Goal: Transaction & Acquisition: Purchase product/service

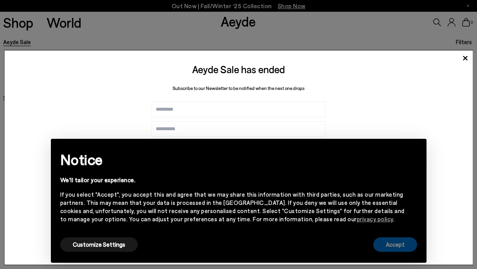
click at [398, 241] on button "Accept" at bounding box center [395, 244] width 44 height 14
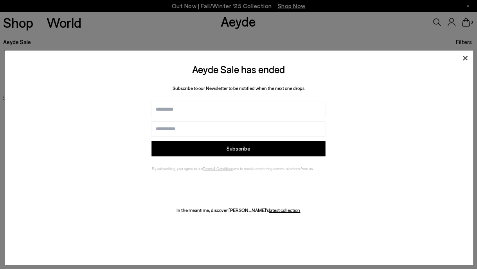
click at [465, 56] on icon at bounding box center [465, 58] width 12 height 12
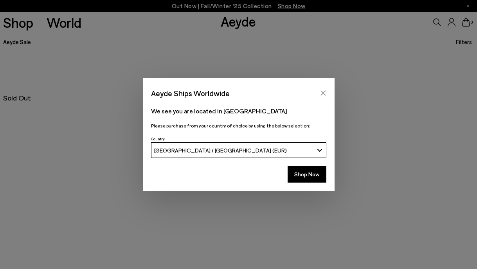
click at [321, 92] on icon "Close" at bounding box center [322, 93] width 5 height 5
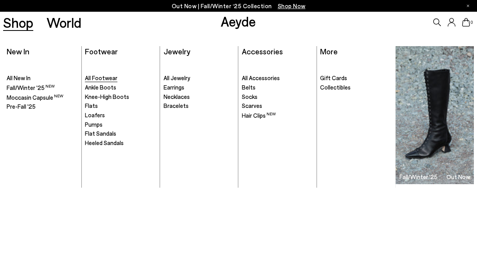
click at [93, 81] on span "All Footwear" at bounding box center [101, 77] width 32 height 7
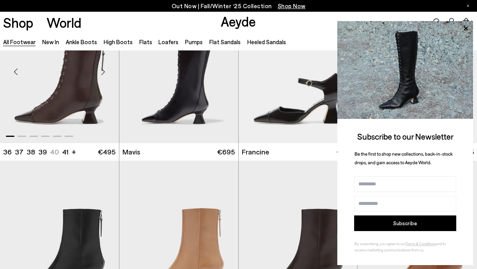
scroll to position [1071, 0]
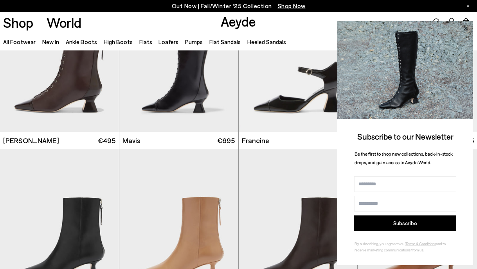
click at [463, 27] on icon at bounding box center [465, 28] width 10 height 10
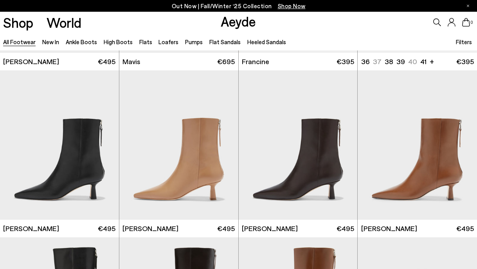
scroll to position [1152, 0]
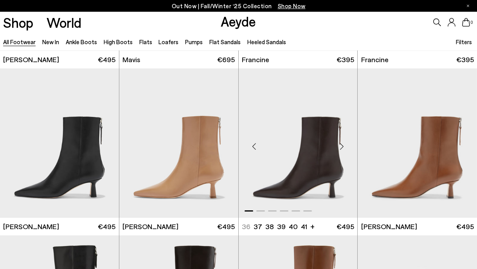
click at [341, 146] on div "Next slide" at bounding box center [341, 146] width 23 height 23
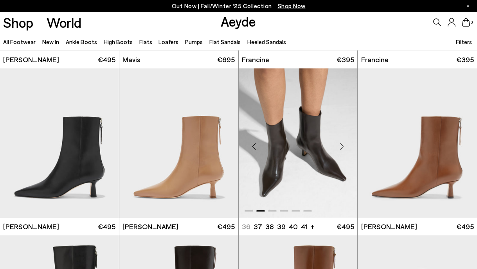
click at [341, 146] on div "Next slide" at bounding box center [341, 146] width 23 height 23
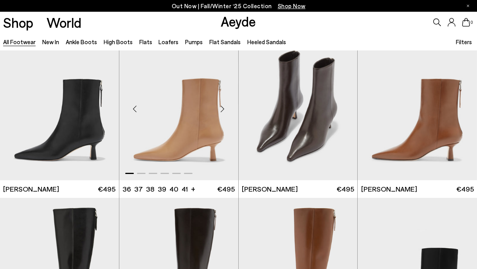
scroll to position [1185, 0]
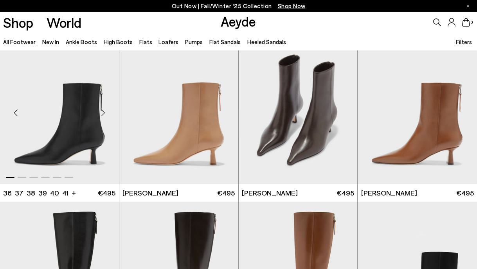
click at [103, 114] on div "Next slide" at bounding box center [103, 112] width 23 height 23
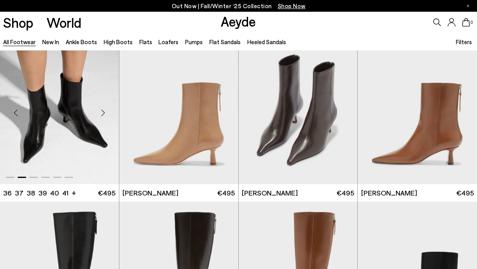
click at [103, 114] on div "Next slide" at bounding box center [103, 112] width 23 height 23
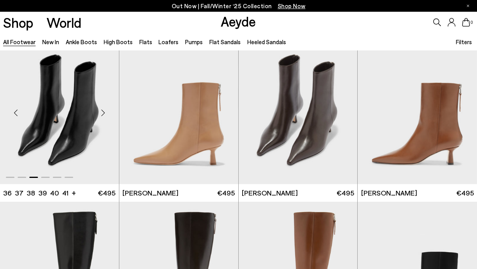
click at [103, 114] on div "Next slide" at bounding box center [103, 112] width 23 height 23
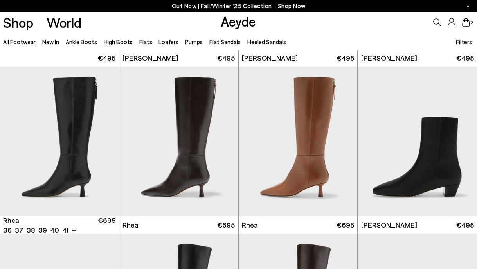
scroll to position [1337, 0]
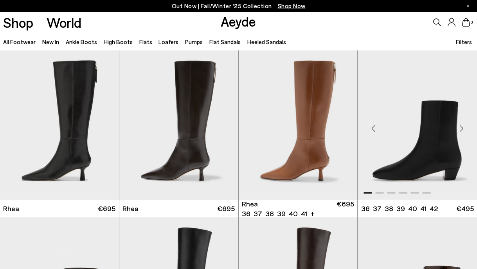
click at [460, 126] on div "Next slide" at bounding box center [461, 128] width 23 height 23
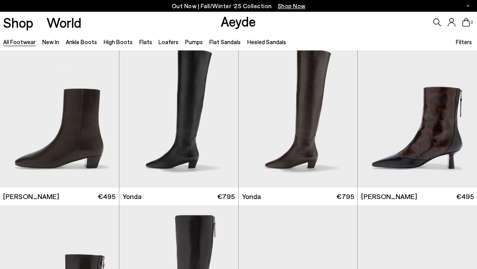
scroll to position [1517, 0]
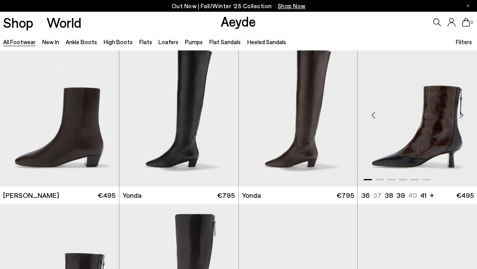
click at [459, 115] on div "Next slide" at bounding box center [461, 114] width 23 height 23
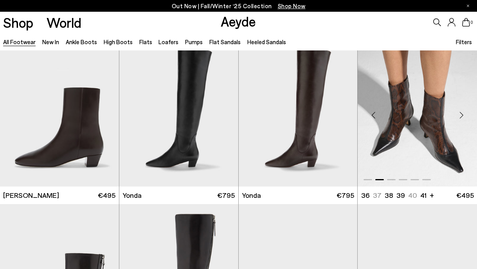
click at [461, 113] on div "Next slide" at bounding box center [461, 114] width 23 height 23
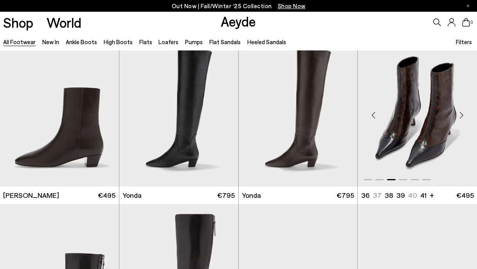
click at [461, 113] on div "Next slide" at bounding box center [461, 114] width 23 height 23
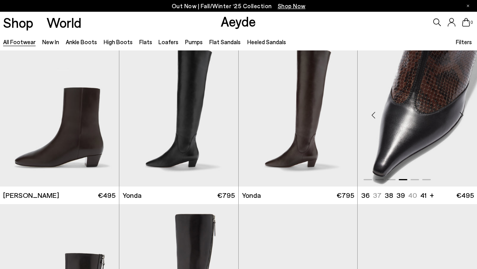
click at [461, 113] on div "Next slide" at bounding box center [461, 114] width 23 height 23
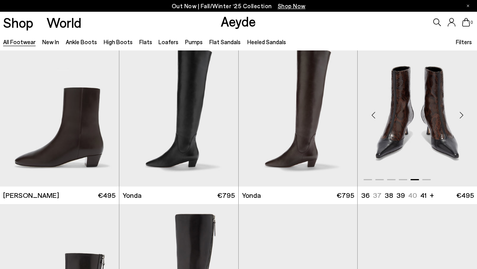
click at [460, 113] on div "Next slide" at bounding box center [461, 114] width 23 height 23
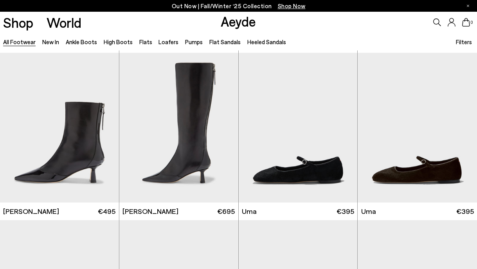
scroll to position [1671, 0]
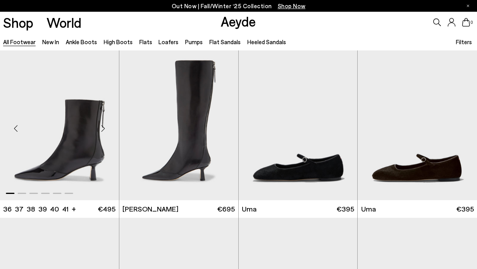
click at [103, 129] on div "Next slide" at bounding box center [103, 128] width 23 height 23
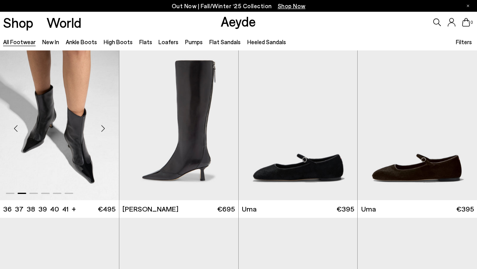
click at [104, 129] on div "Next slide" at bounding box center [103, 128] width 23 height 23
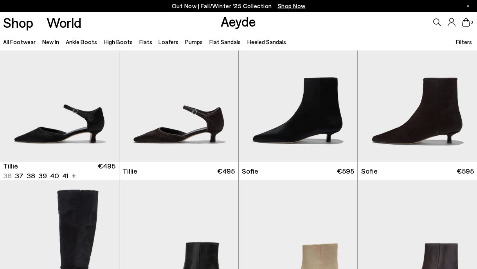
scroll to position [1886, 0]
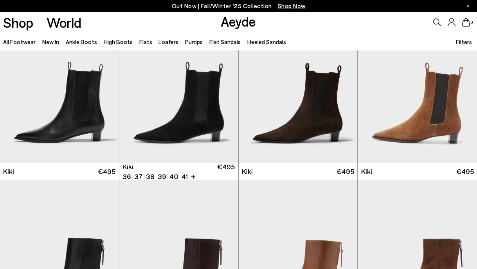
scroll to position [2545, 0]
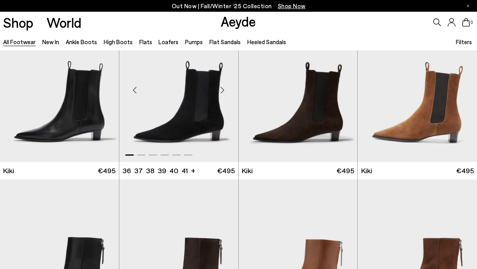
click at [218, 89] on div "Next slide" at bounding box center [222, 90] width 23 height 23
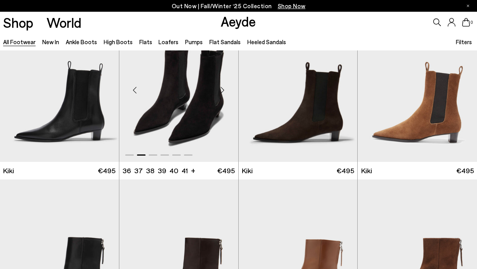
click at [218, 89] on div "Next slide" at bounding box center [222, 90] width 23 height 23
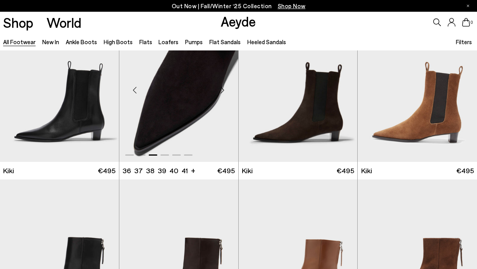
click at [218, 89] on div "Next slide" at bounding box center [222, 90] width 23 height 23
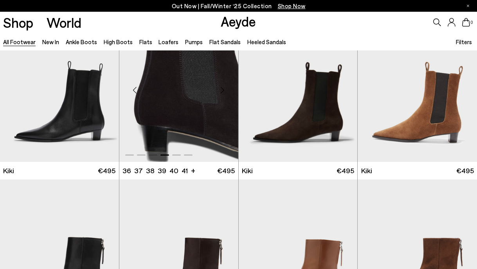
click at [218, 89] on div "Next slide" at bounding box center [222, 90] width 23 height 23
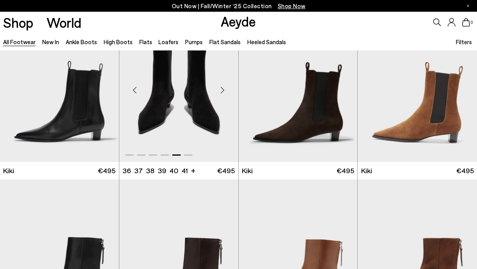
click at [218, 89] on div "Next slide" at bounding box center [222, 90] width 23 height 23
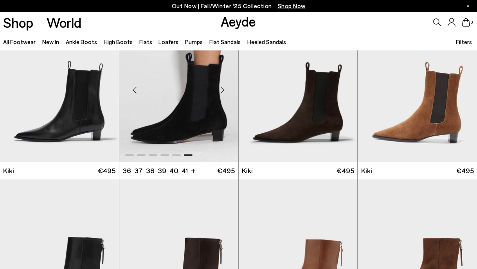
click at [218, 89] on div "Next slide" at bounding box center [222, 90] width 23 height 23
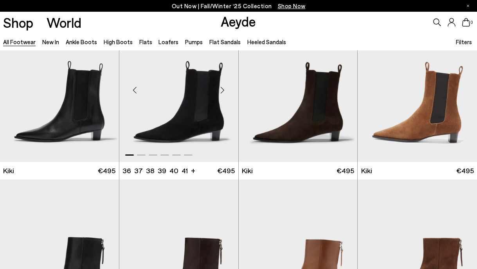
click at [218, 89] on div "Next slide" at bounding box center [222, 90] width 23 height 23
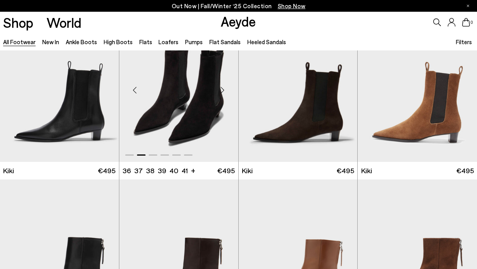
click at [218, 89] on div "Next slide" at bounding box center [222, 90] width 23 height 23
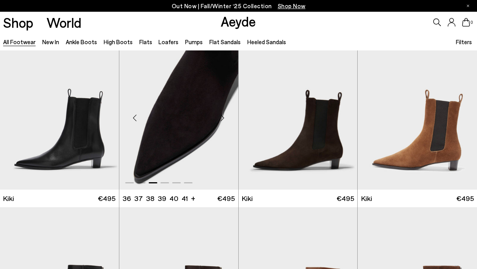
scroll to position [2516, 0]
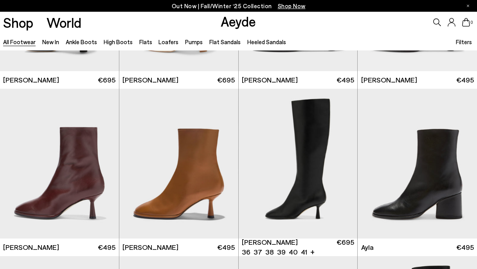
scroll to position [3484, 0]
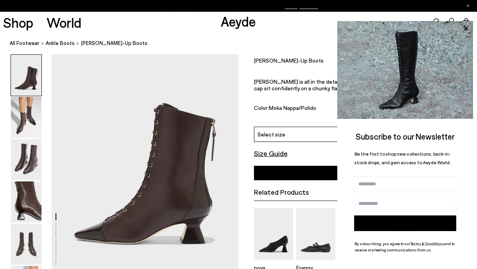
scroll to position [29, 0]
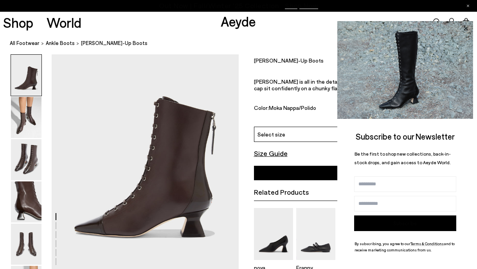
click at [466, 28] on icon at bounding box center [465, 28] width 10 height 10
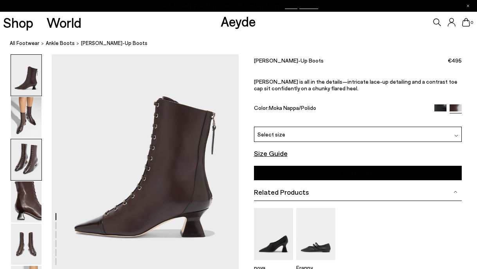
click at [20, 160] on img at bounding box center [26, 159] width 31 height 41
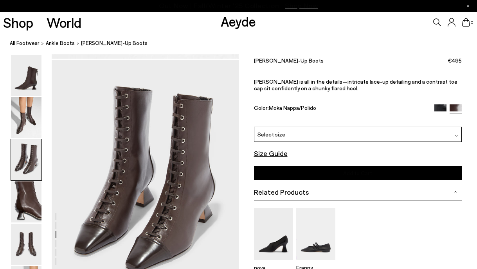
scroll to position [501, 0]
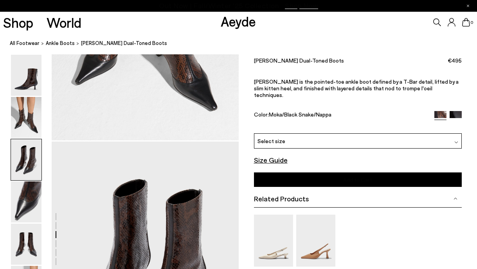
scroll to position [563, 0]
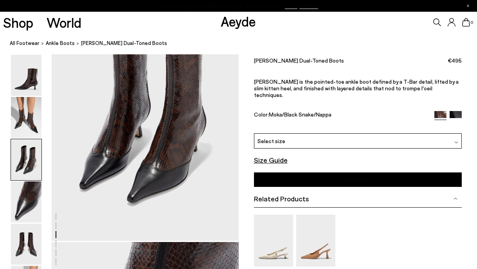
click at [458, 111] on img at bounding box center [456, 117] width 12 height 12
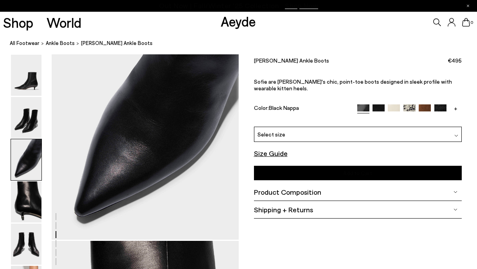
scroll to position [593, 0]
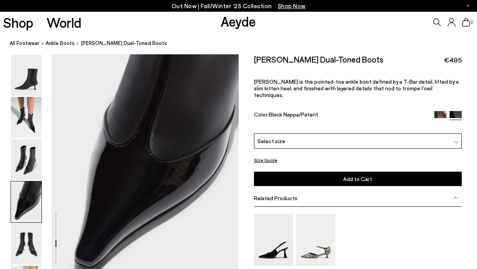
scroll to position [771, 0]
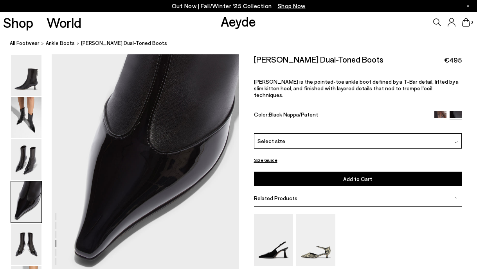
click at [441, 111] on img at bounding box center [440, 117] width 12 height 12
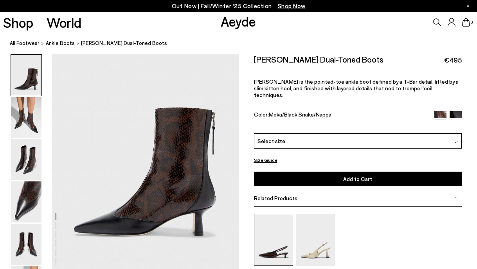
scroll to position [31, 0]
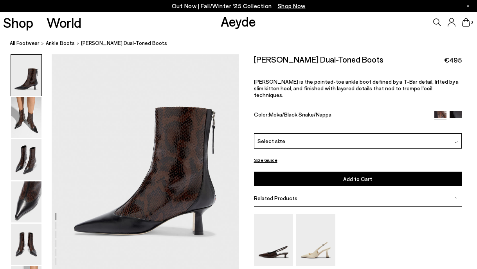
click at [285, 135] on div "Select size" at bounding box center [358, 140] width 208 height 15
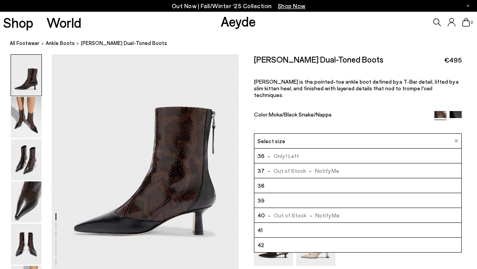
click at [330, 103] on div "[PERSON_NAME] Dual-Toned Boots €495 [PERSON_NAME] is the pointed-toe ankle boot…" at bounding box center [358, 93] width 208 height 79
